Goal: Task Accomplishment & Management: Use online tool/utility

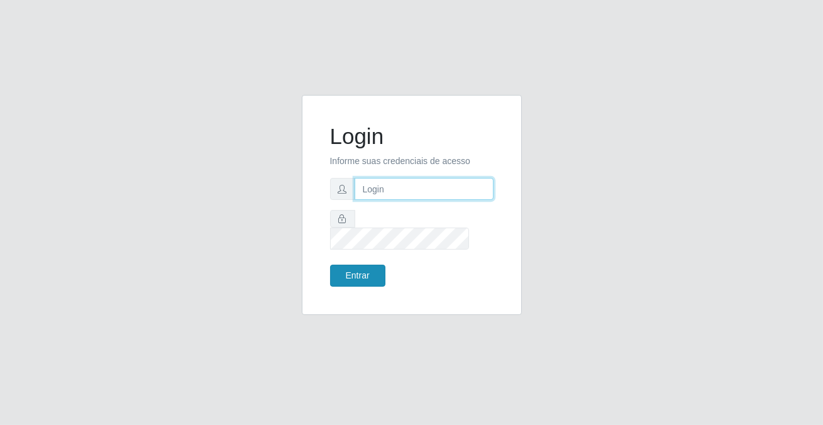
type input "[PERSON_NAME][EMAIL_ADDRESS][DOMAIN_NAME]"
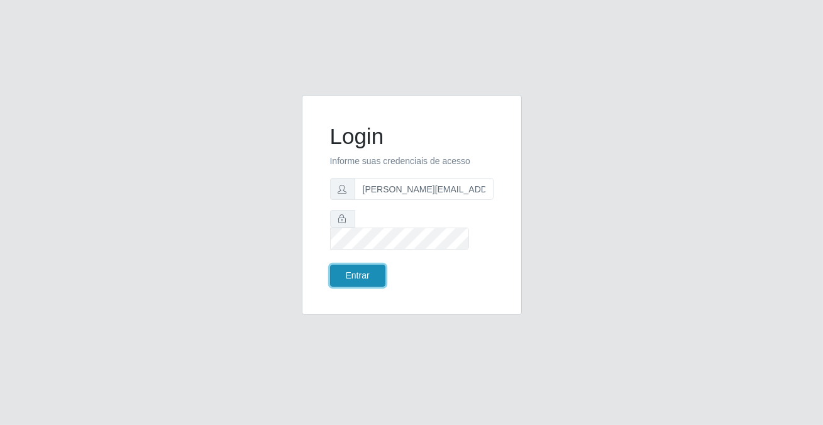
click at [374, 269] on button "Entrar" at bounding box center [357, 276] width 55 height 22
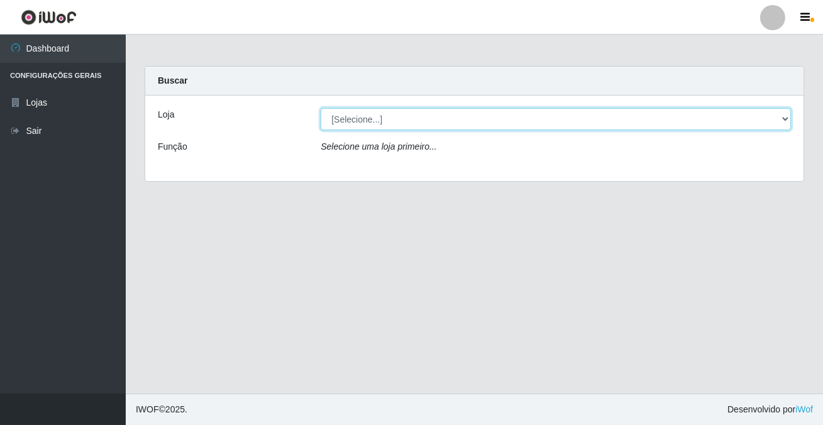
drag, startPoint x: 377, startPoint y: 117, endPoint x: 375, endPoint y: 128, distance: 10.8
click at [377, 117] on select "[Selecione...] Rede Potiguar 2 - Macaíba" at bounding box center [556, 119] width 470 height 22
select select "101"
click at [321, 108] on select "[Selecione...] Rede Potiguar 2 - Macaíba" at bounding box center [556, 119] width 470 height 22
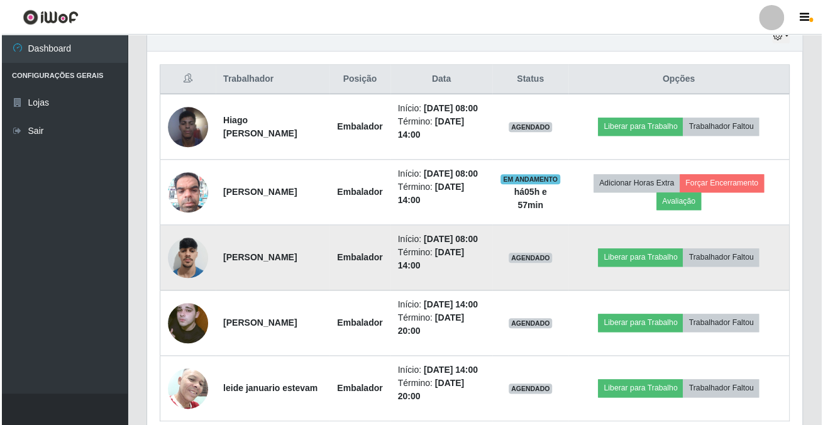
scroll to position [578, 0]
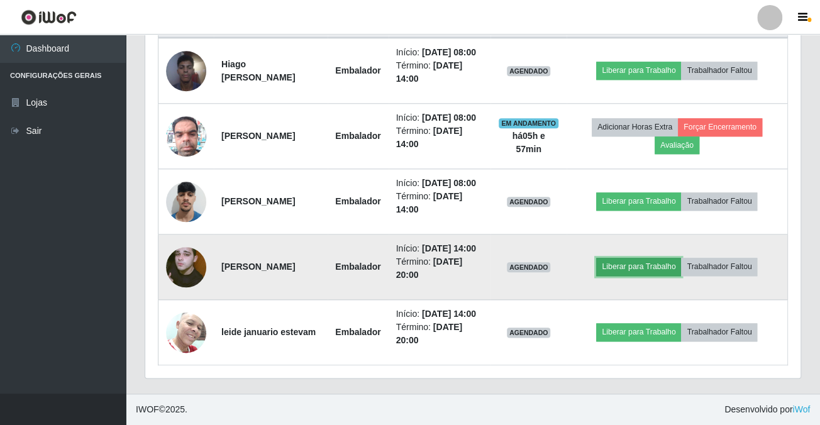
click at [613, 258] on button "Liberar para Trabalho" at bounding box center [638, 267] width 85 height 18
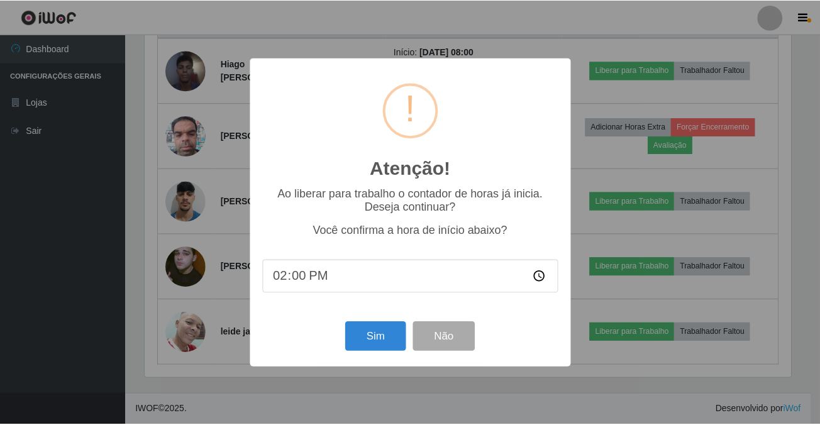
scroll to position [261, 648]
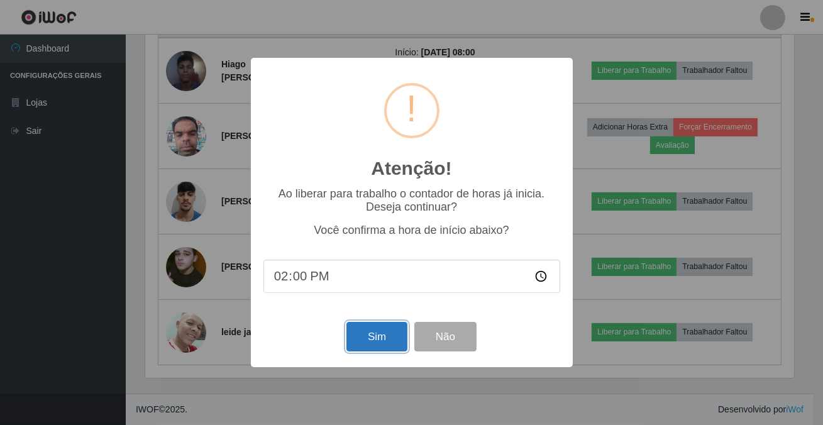
click at [365, 346] on button "Sim" at bounding box center [376, 337] width 61 height 30
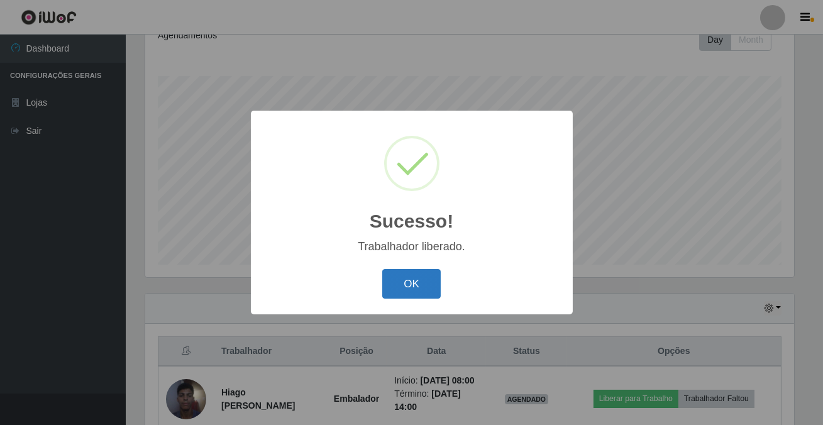
click at [393, 287] on button "OK" at bounding box center [411, 284] width 58 height 30
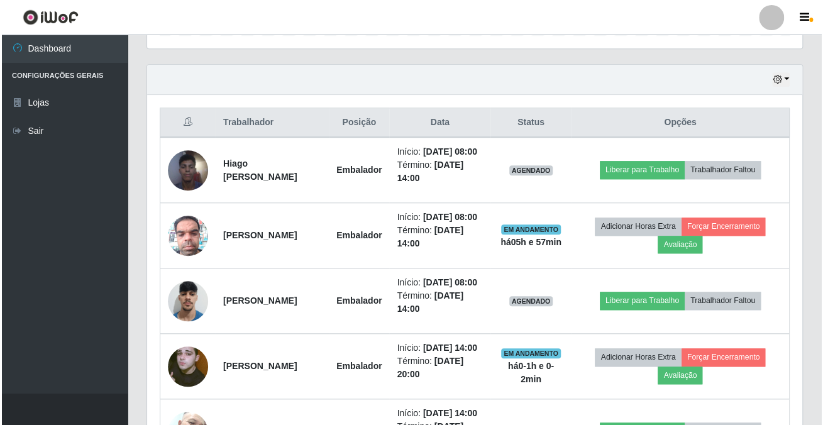
scroll to position [528, 0]
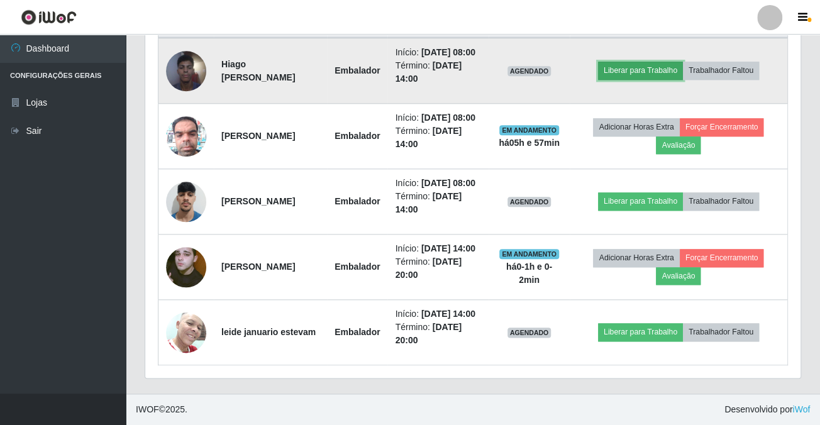
click at [644, 62] on button "Liberar para Trabalho" at bounding box center [640, 71] width 85 height 18
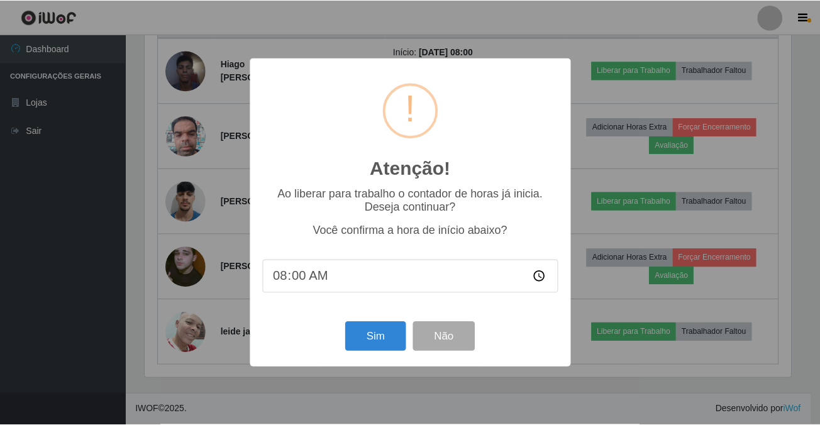
scroll to position [261, 648]
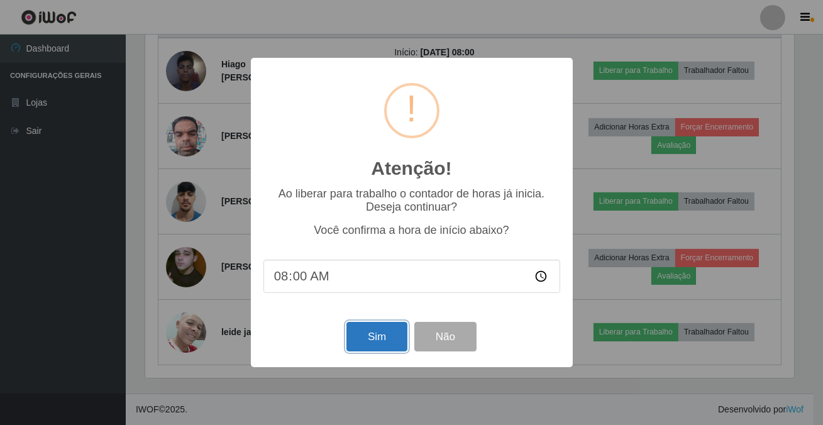
click at [385, 341] on button "Sim" at bounding box center [376, 337] width 61 height 30
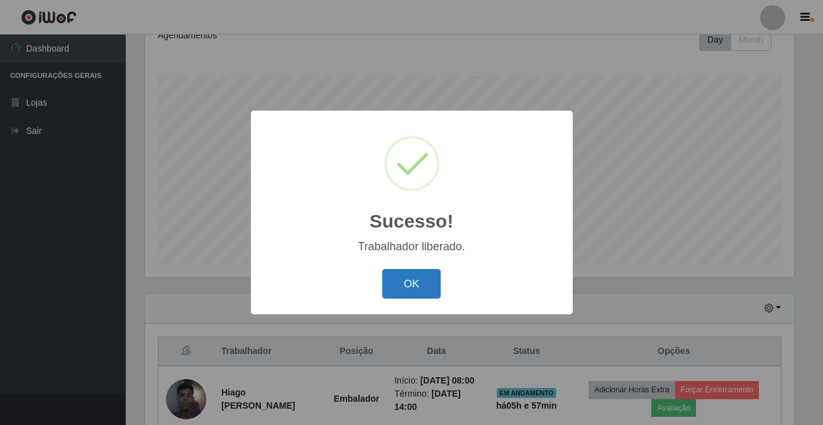
click at [397, 280] on button "OK" at bounding box center [411, 284] width 58 height 30
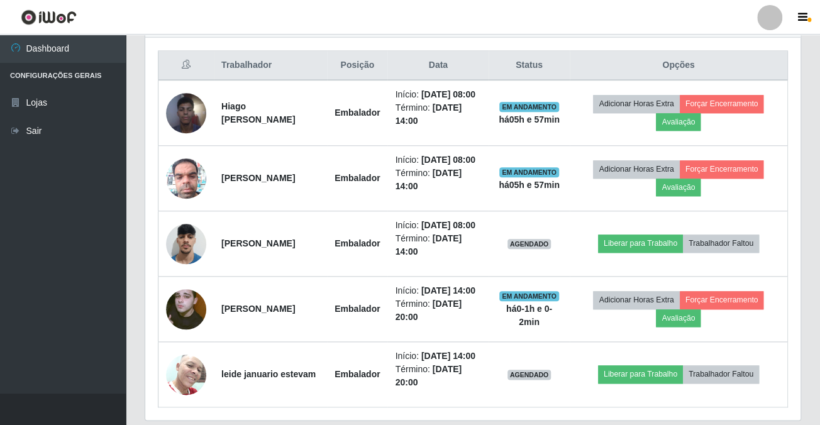
scroll to position [578, 0]
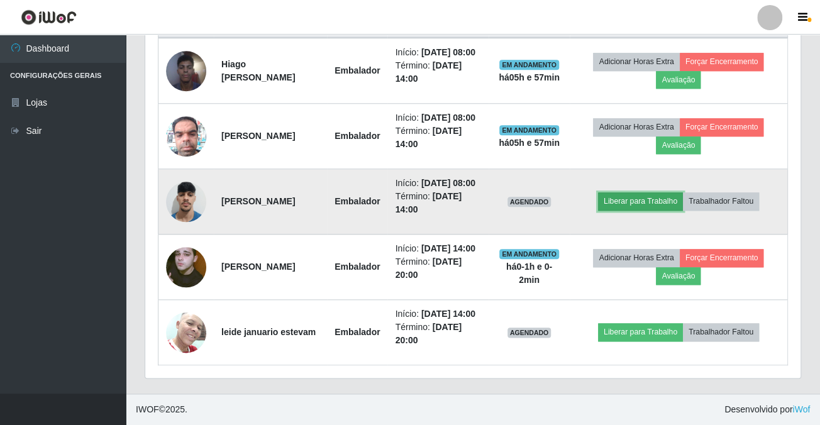
click at [635, 192] on button "Liberar para Trabalho" at bounding box center [640, 201] width 85 height 18
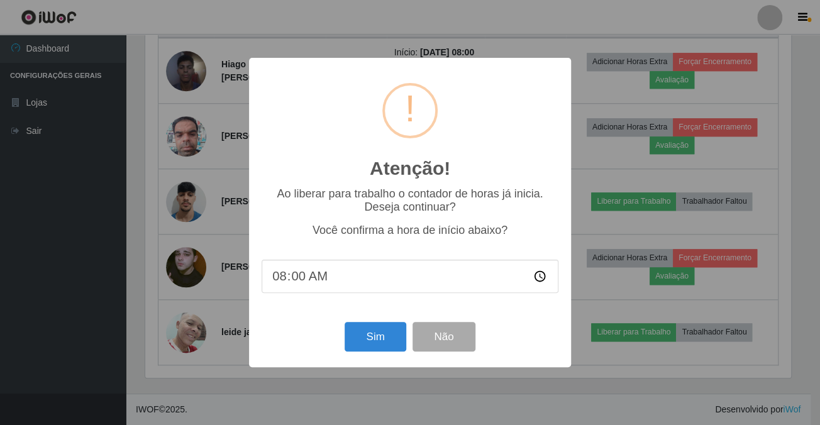
scroll to position [261, 648]
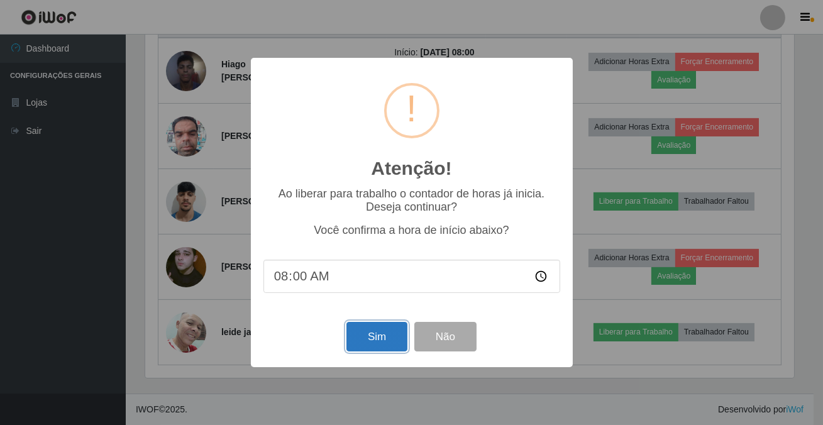
click at [381, 346] on button "Sim" at bounding box center [376, 337] width 61 height 30
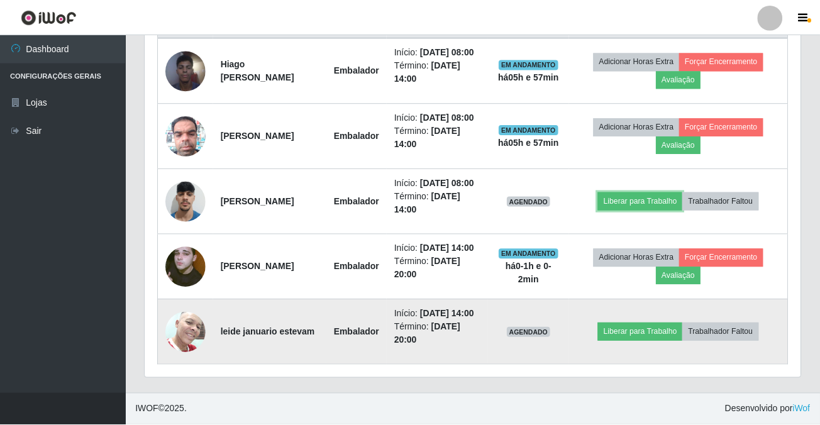
scroll to position [0, 0]
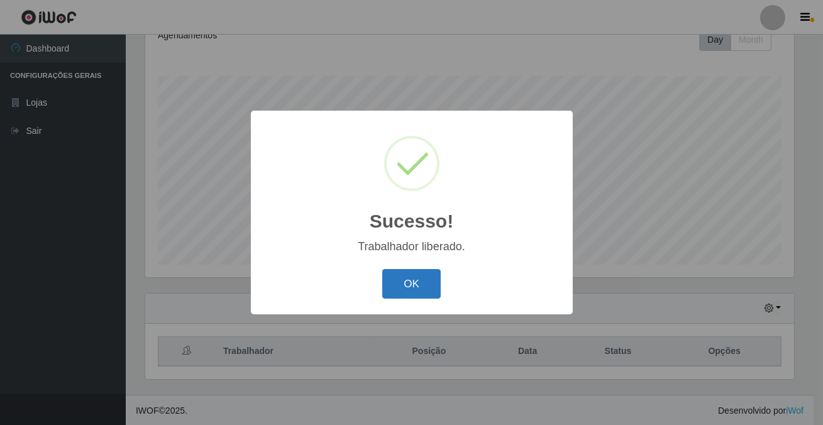
click at [400, 275] on button "OK" at bounding box center [411, 284] width 58 height 30
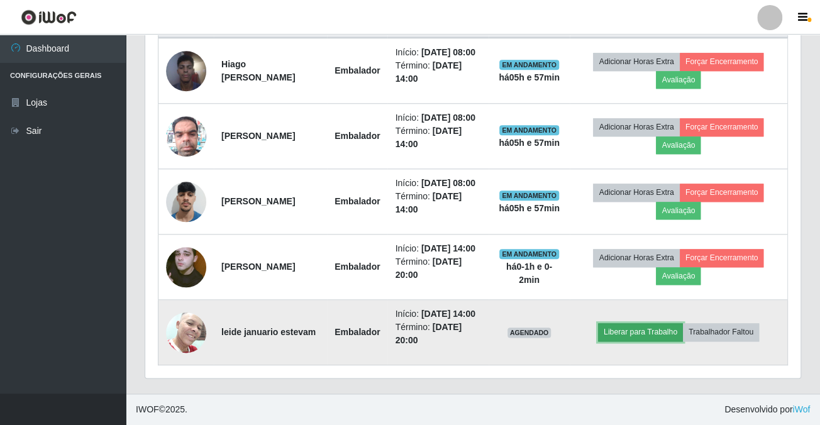
click at [649, 323] on button "Liberar para Trabalho" at bounding box center [640, 332] width 85 height 18
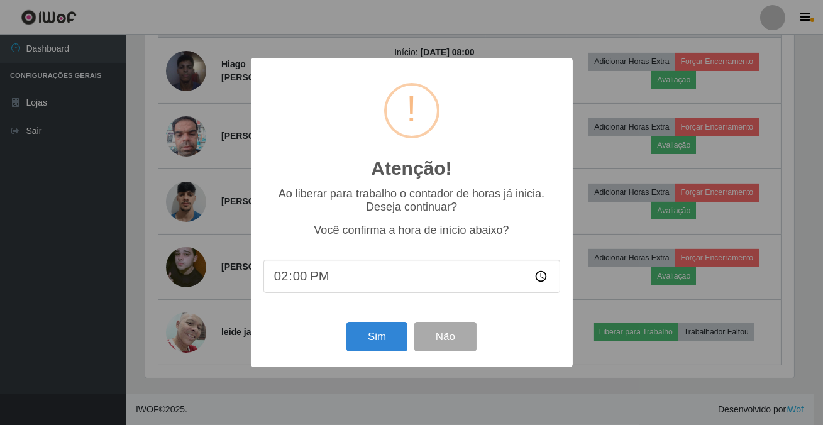
click at [365, 325] on div "Sim Não" at bounding box center [411, 337] width 297 height 36
click at [371, 337] on button "Sim" at bounding box center [376, 337] width 61 height 30
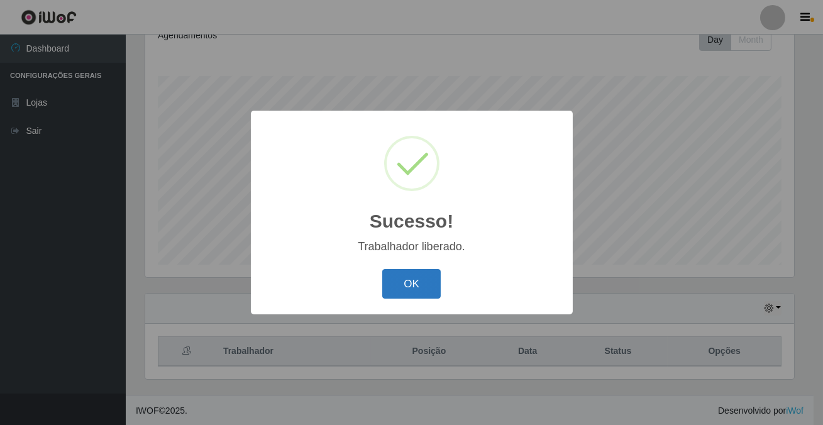
click at [409, 291] on button "OK" at bounding box center [411, 284] width 58 height 30
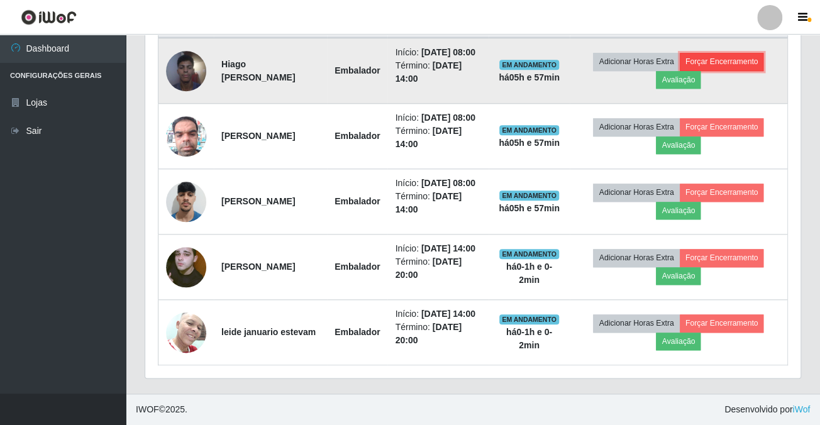
click at [735, 53] on button "Forçar Encerramento" at bounding box center [721, 62] width 84 height 18
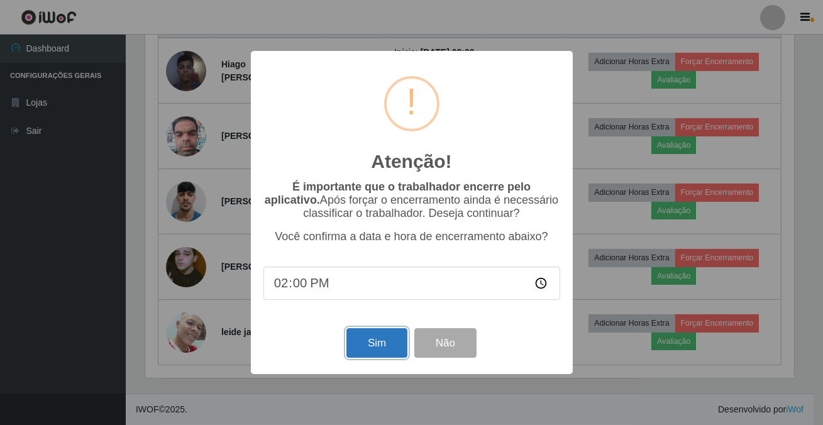
click at [389, 347] on button "Sim" at bounding box center [376, 343] width 61 height 30
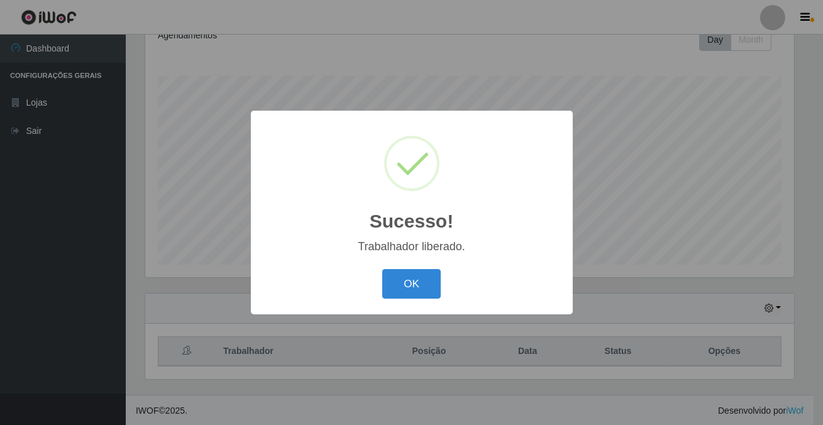
click at [405, 300] on div "OK Cancel" at bounding box center [411, 284] width 297 height 36
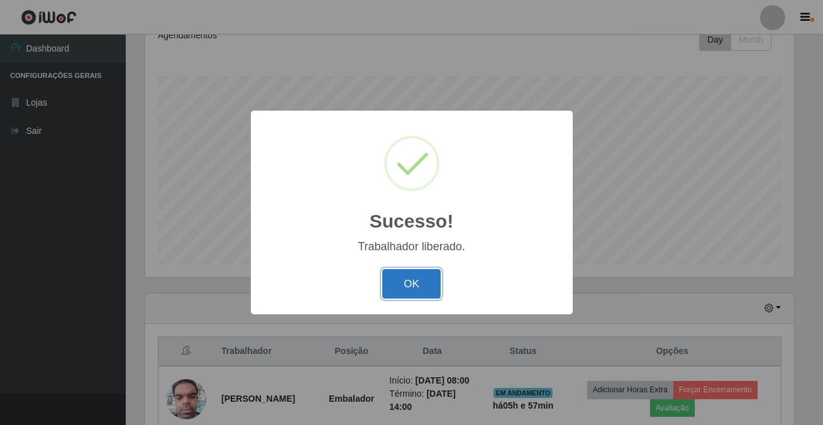
click at [411, 280] on button "OK" at bounding box center [411, 284] width 58 height 30
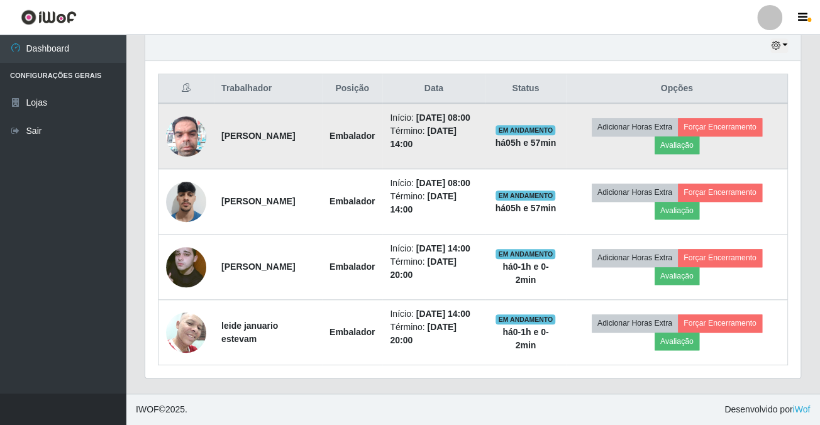
click at [729, 103] on td "Adicionar Horas Extra Forçar Encerramento Avaliação" at bounding box center [676, 136] width 221 height 66
click at [724, 118] on button "Forçar Encerramento" at bounding box center [720, 127] width 84 height 18
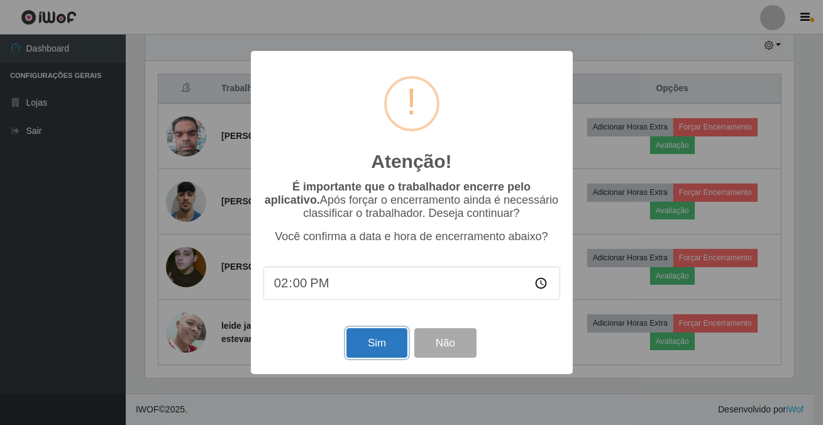
click at [390, 351] on button "Sim" at bounding box center [376, 343] width 61 height 30
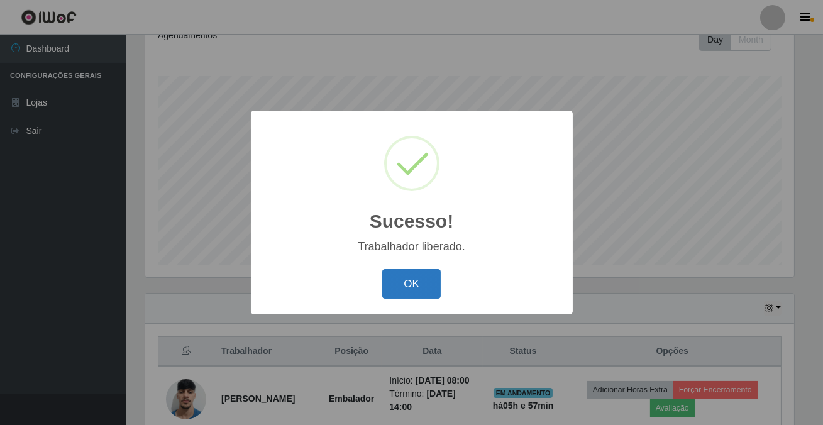
click at [419, 280] on button "OK" at bounding box center [411, 284] width 58 height 30
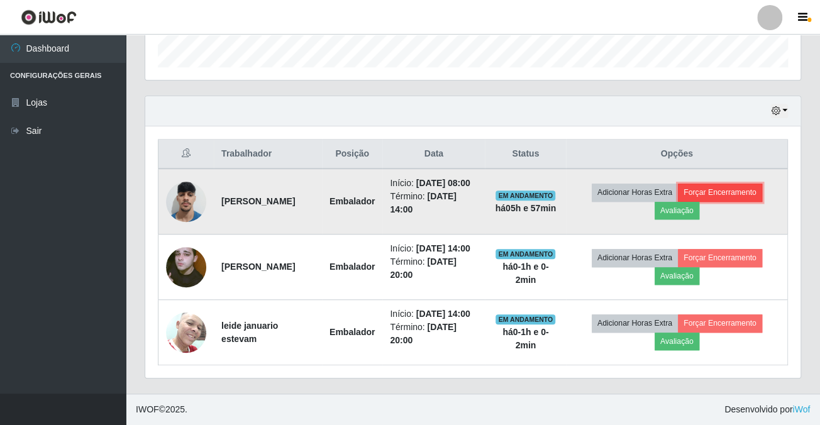
click at [723, 184] on button "Forçar Encerramento" at bounding box center [720, 193] width 84 height 18
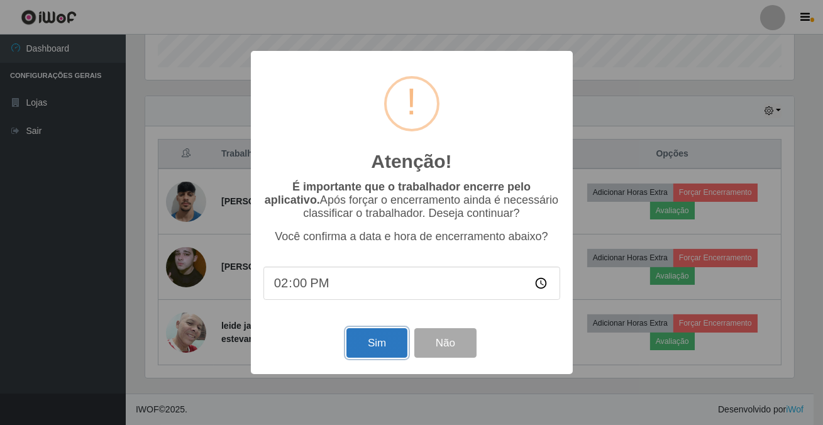
click at [370, 352] on button "Sim" at bounding box center [376, 343] width 61 height 30
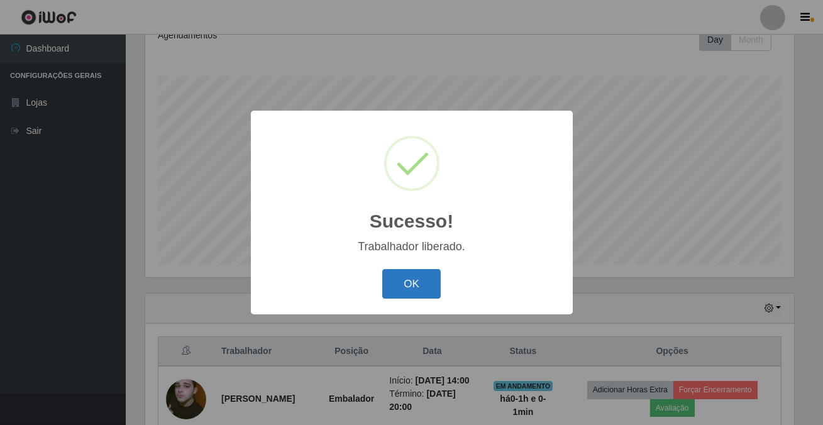
click at [402, 281] on button "OK" at bounding box center [411, 284] width 58 height 30
